Goal: Task Accomplishment & Management: Manage account settings

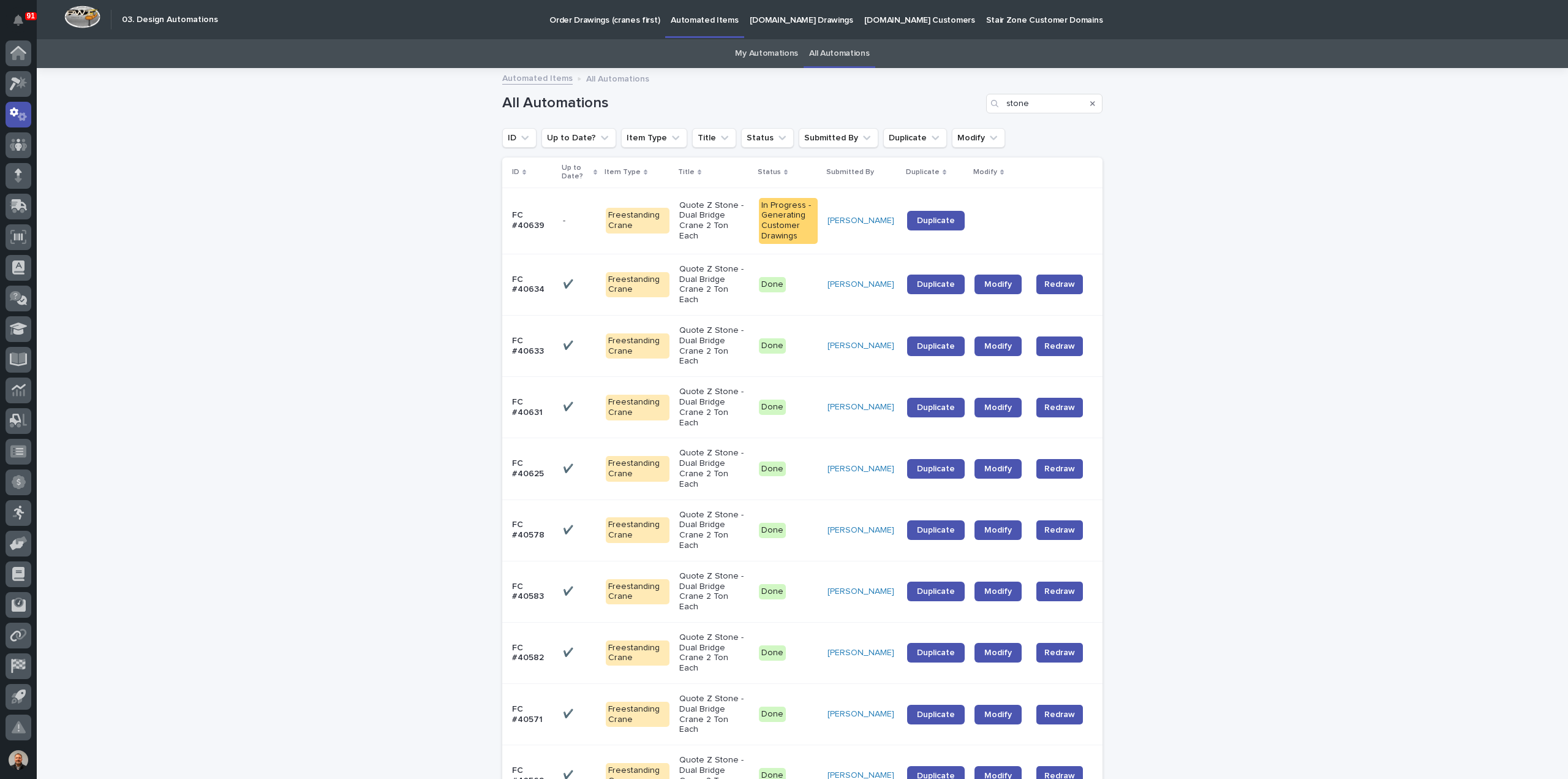
scroll to position [19, 0]
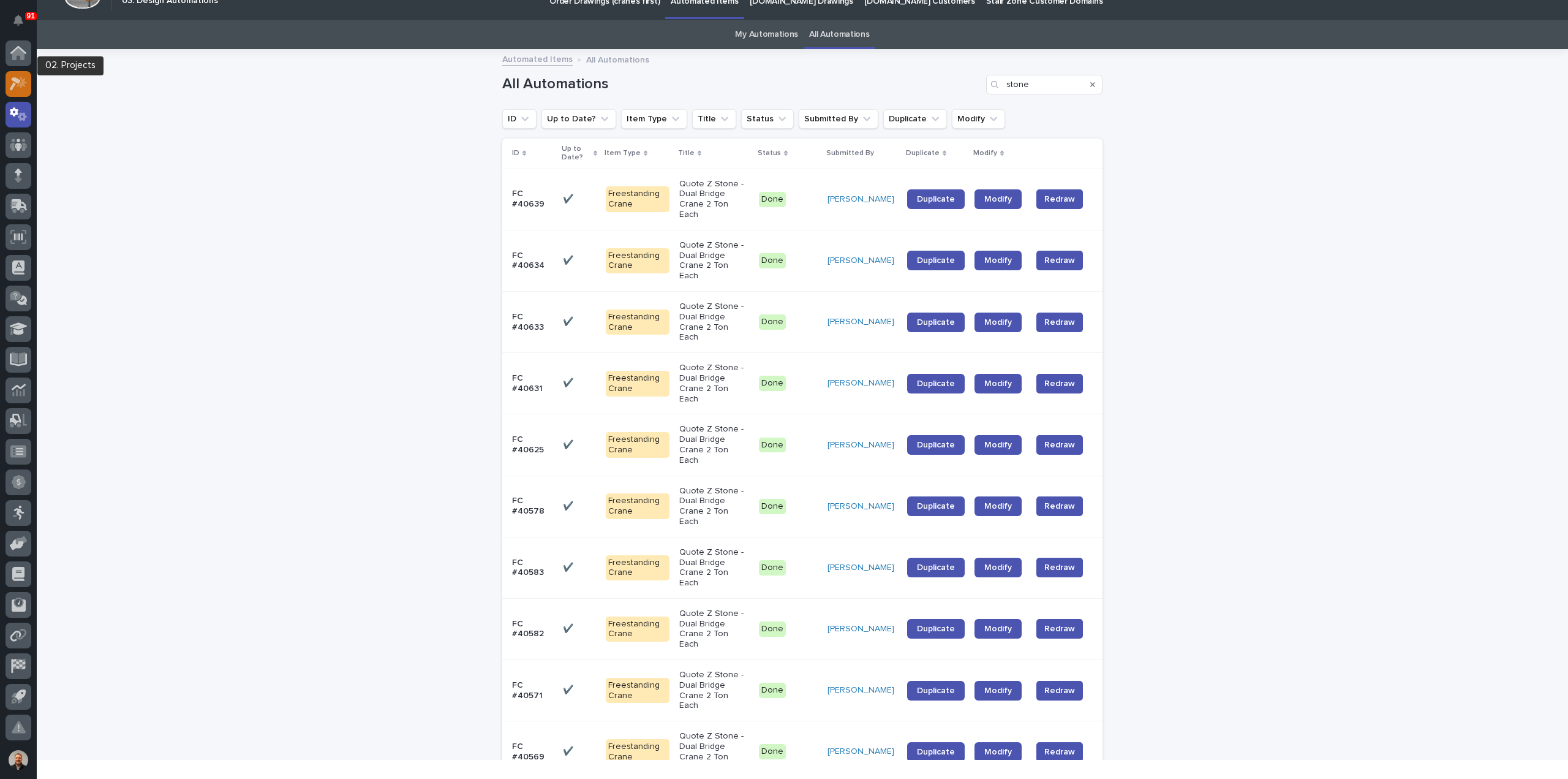
click at [18, 82] on icon at bounding box center [15, 84] width 11 height 14
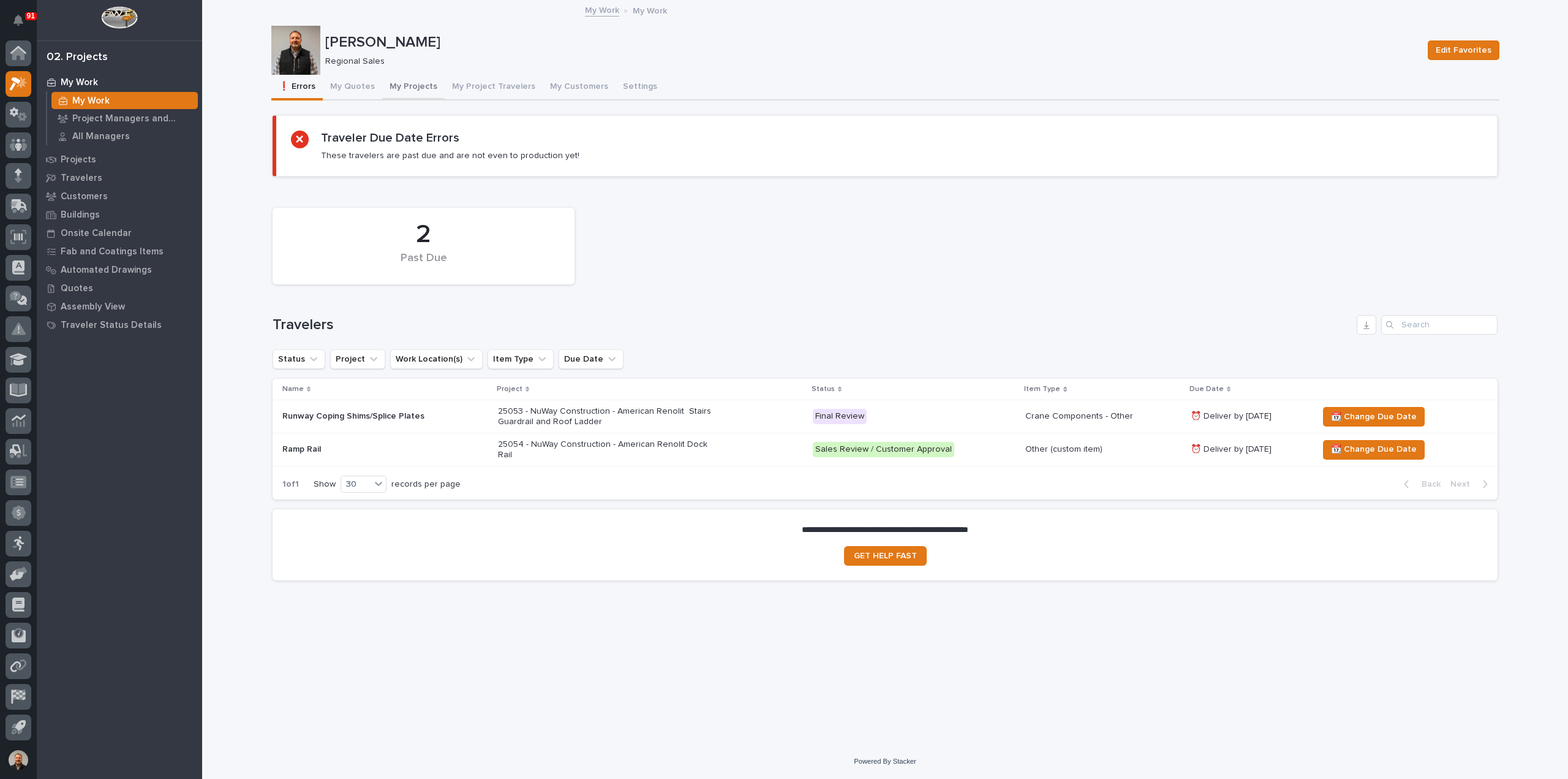
click at [420, 85] on button "My Projects" at bounding box center [413, 88] width 63 height 26
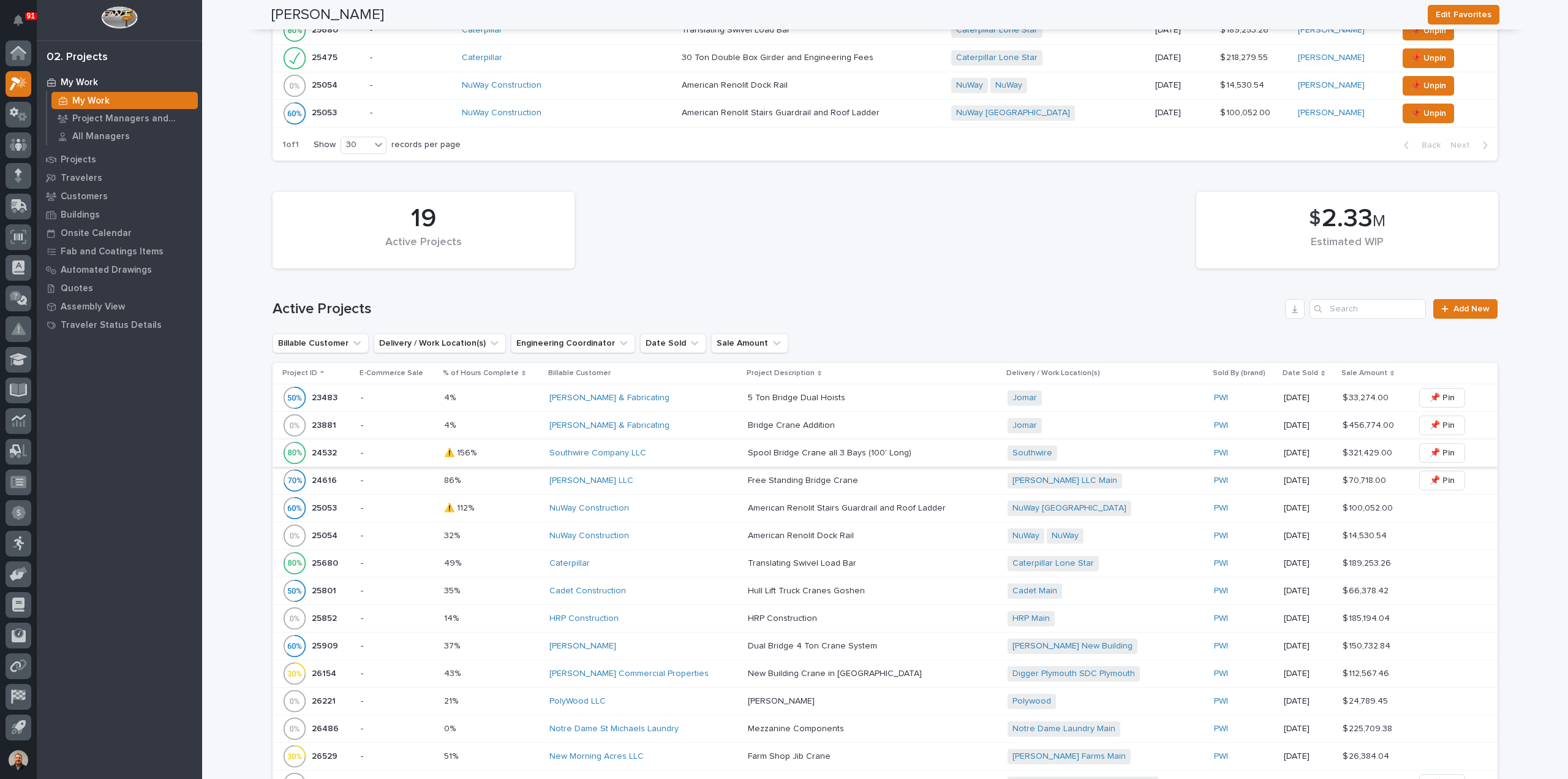
scroll to position [613, 0]
click at [318, 418] on p "23881" at bounding box center [324, 423] width 27 height 13
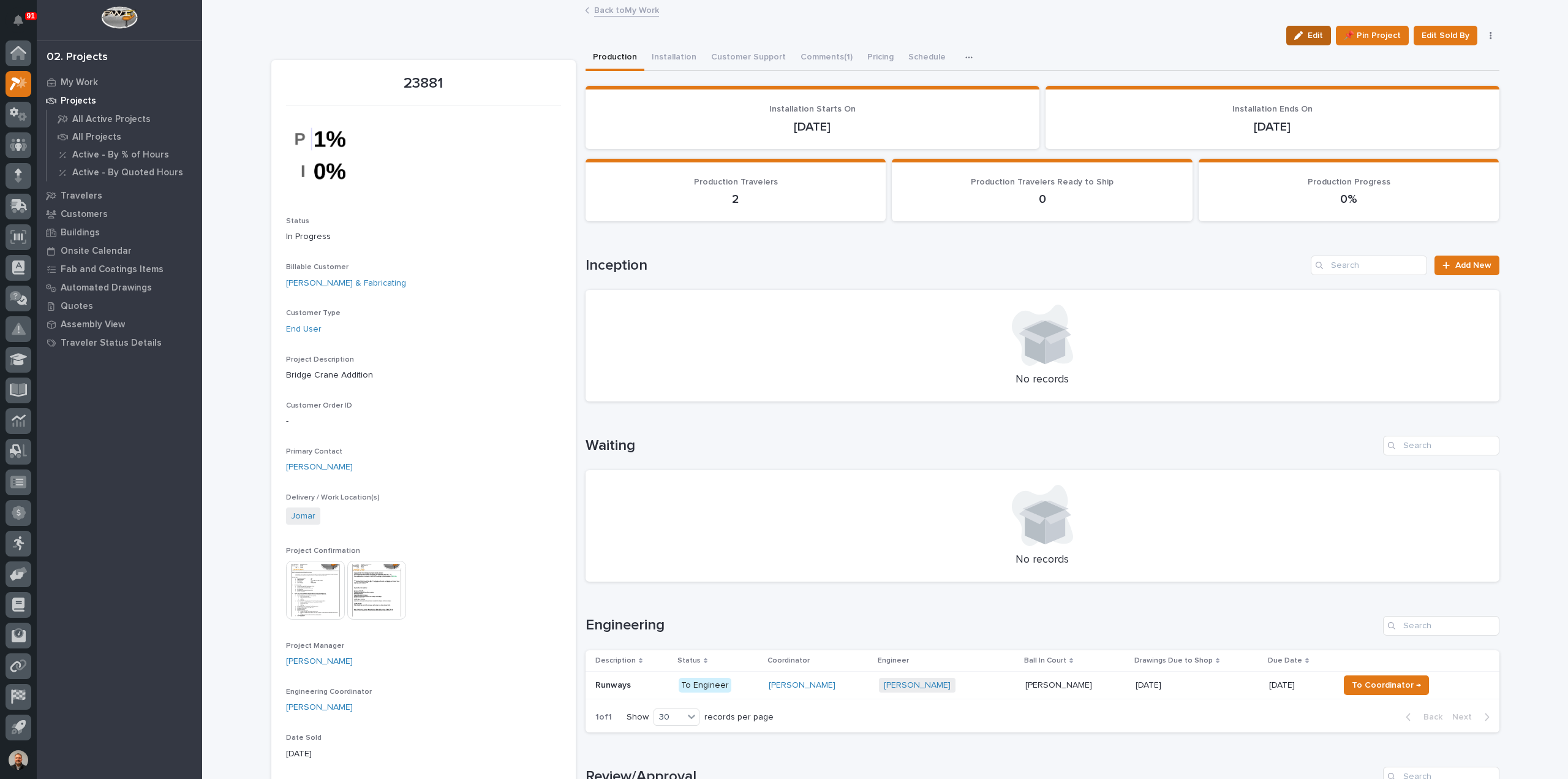
click at [1312, 36] on span "Edit" at bounding box center [1316, 35] width 15 height 11
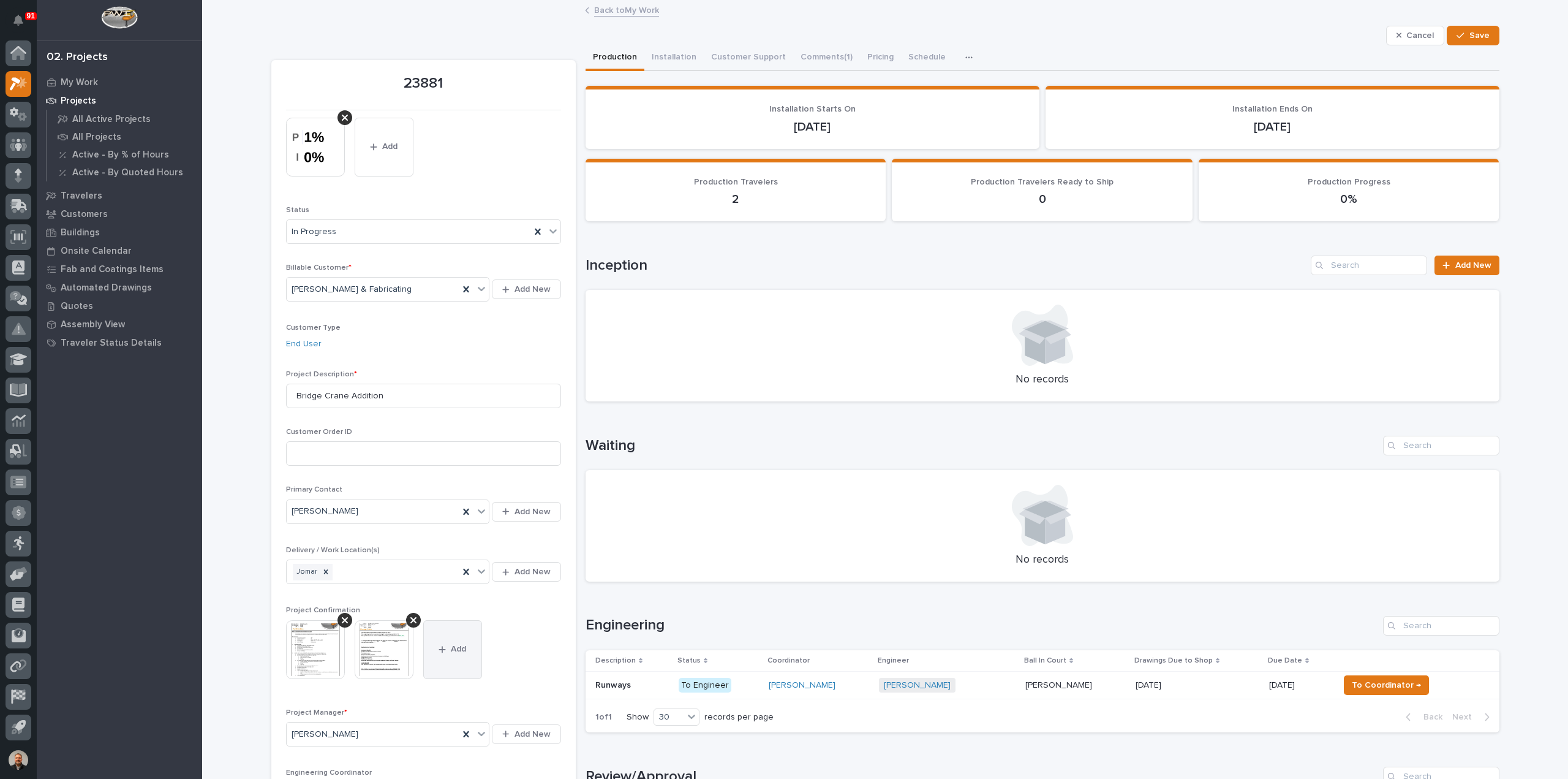
click at [452, 652] on span "Add" at bounding box center [459, 648] width 15 height 11
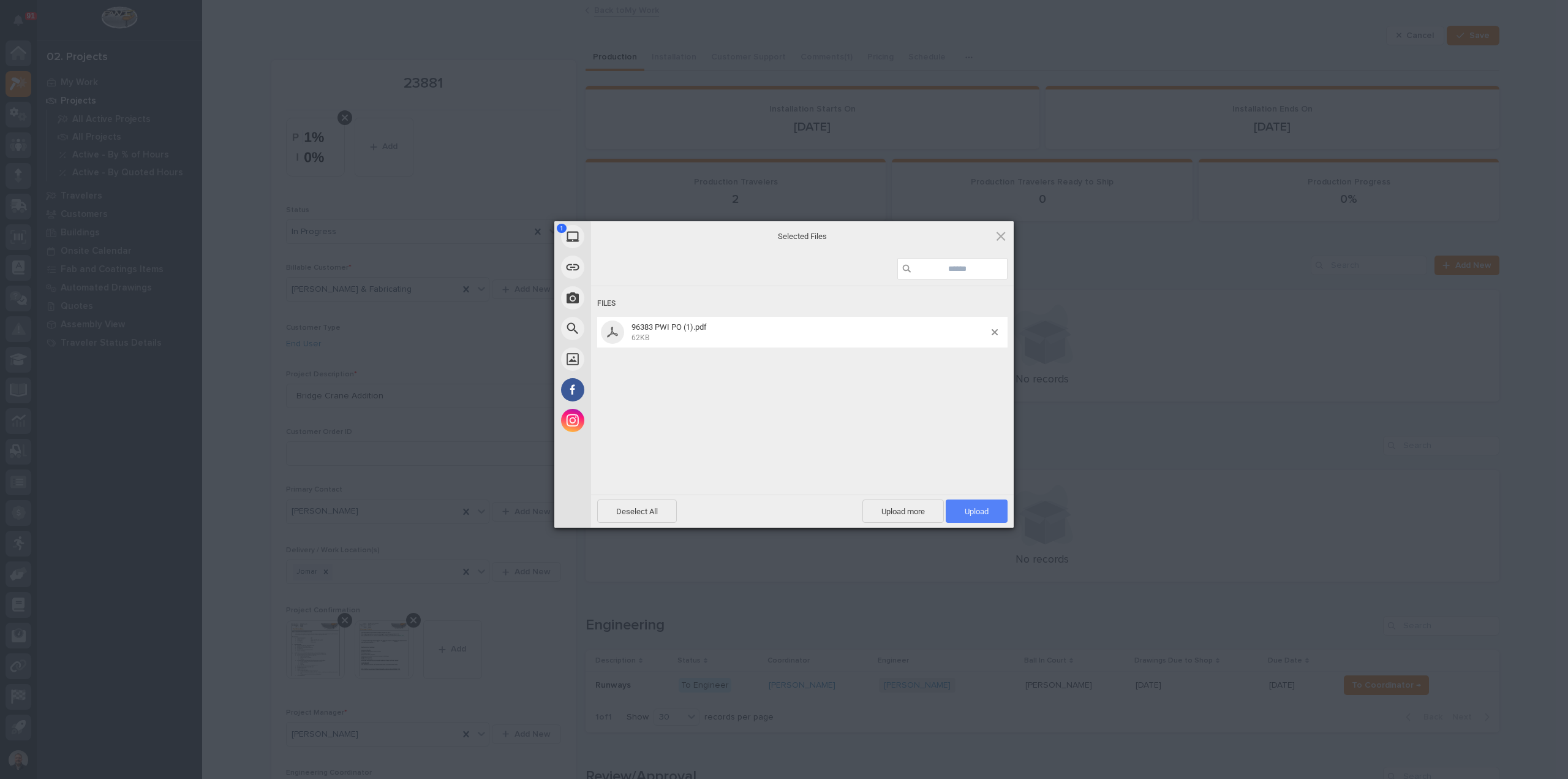
click at [983, 510] on span "Upload 1" at bounding box center [977, 511] width 24 height 9
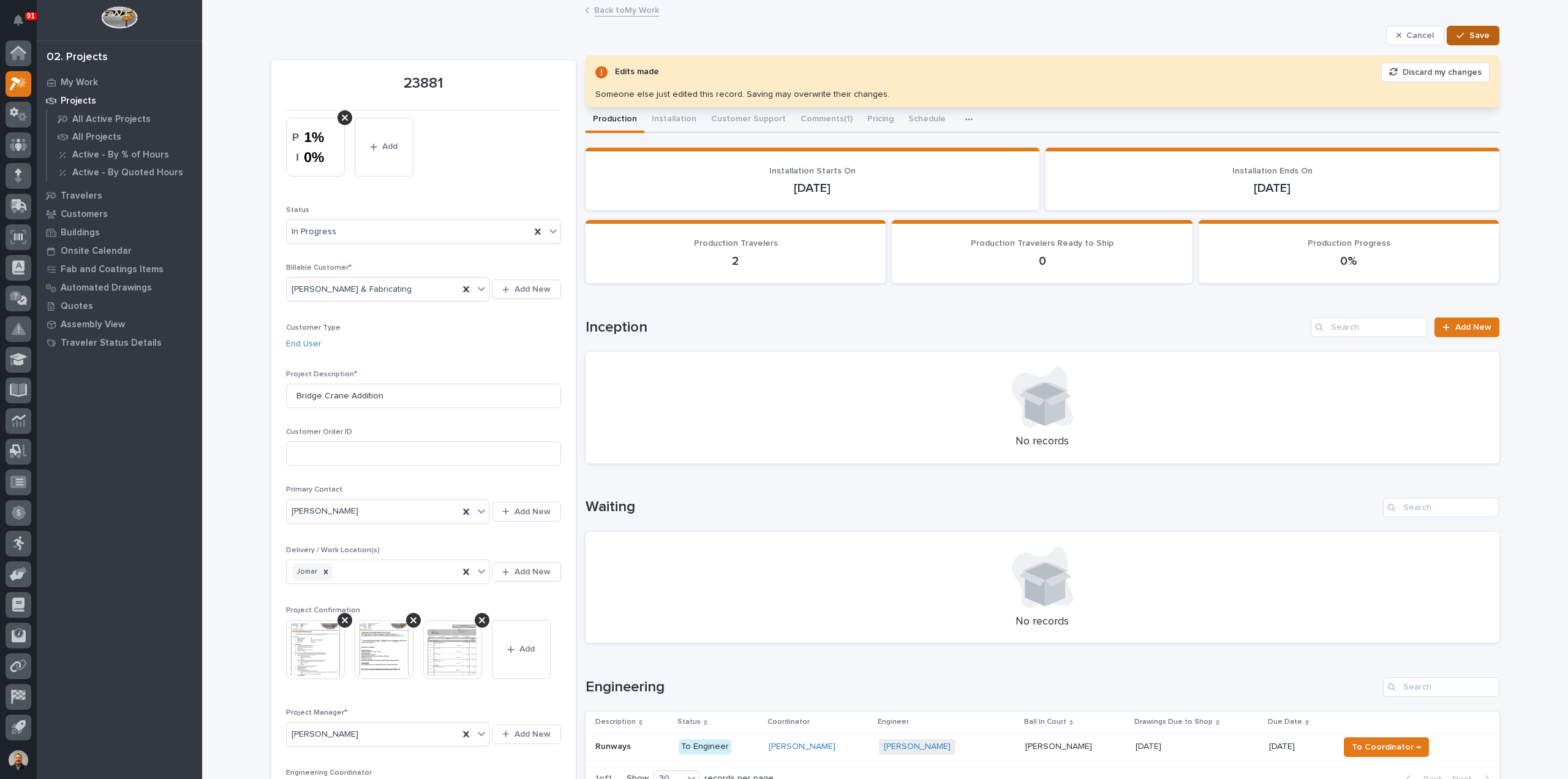
click at [1475, 34] on span "Save" at bounding box center [1479, 35] width 20 height 11
